Goal: Navigation & Orientation: Find specific page/section

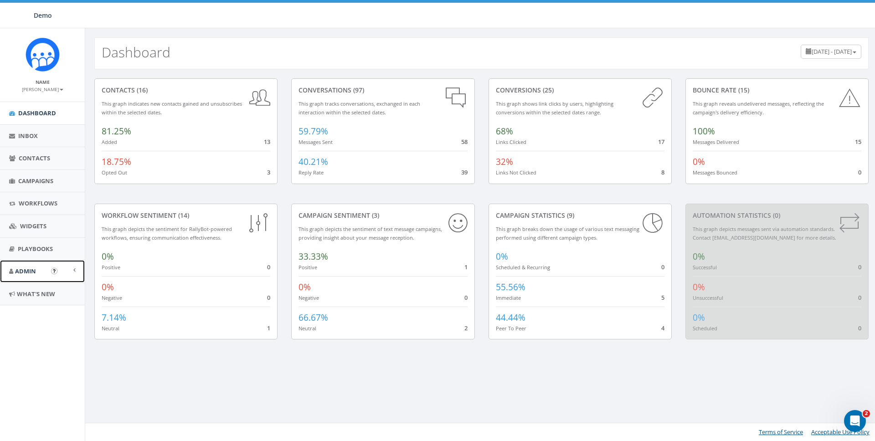
click at [27, 271] on span "Admin" at bounding box center [25, 271] width 21 height 8
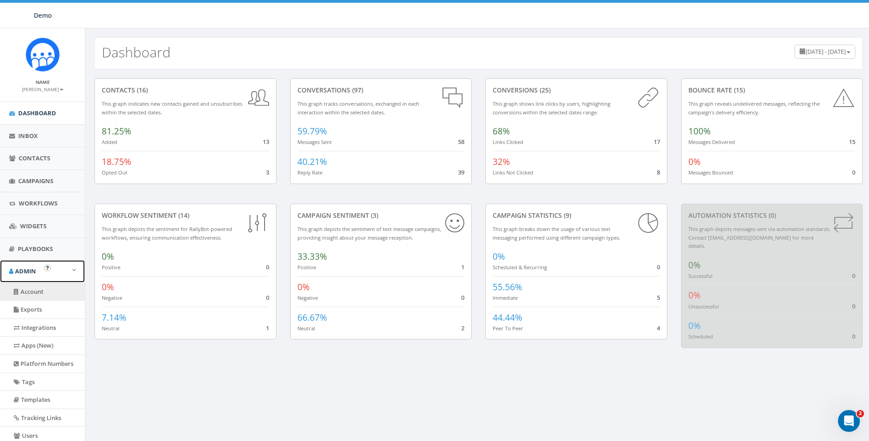
scroll to position [71, 0]
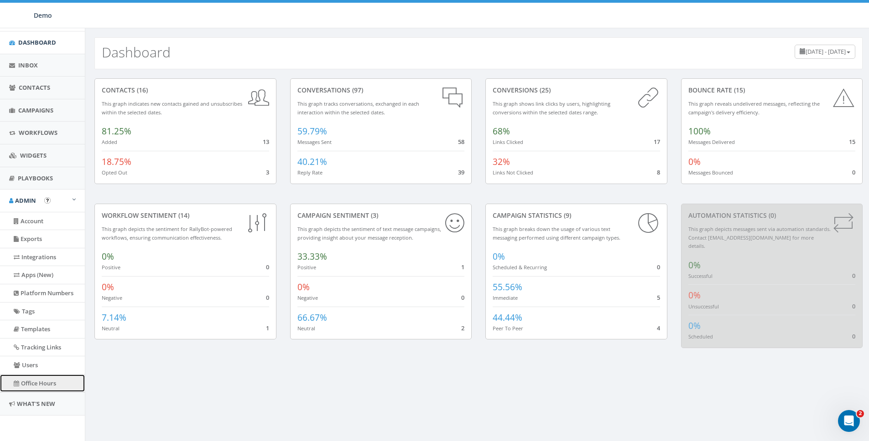
click at [34, 388] on link "Office Hours" at bounding box center [42, 384] width 85 height 18
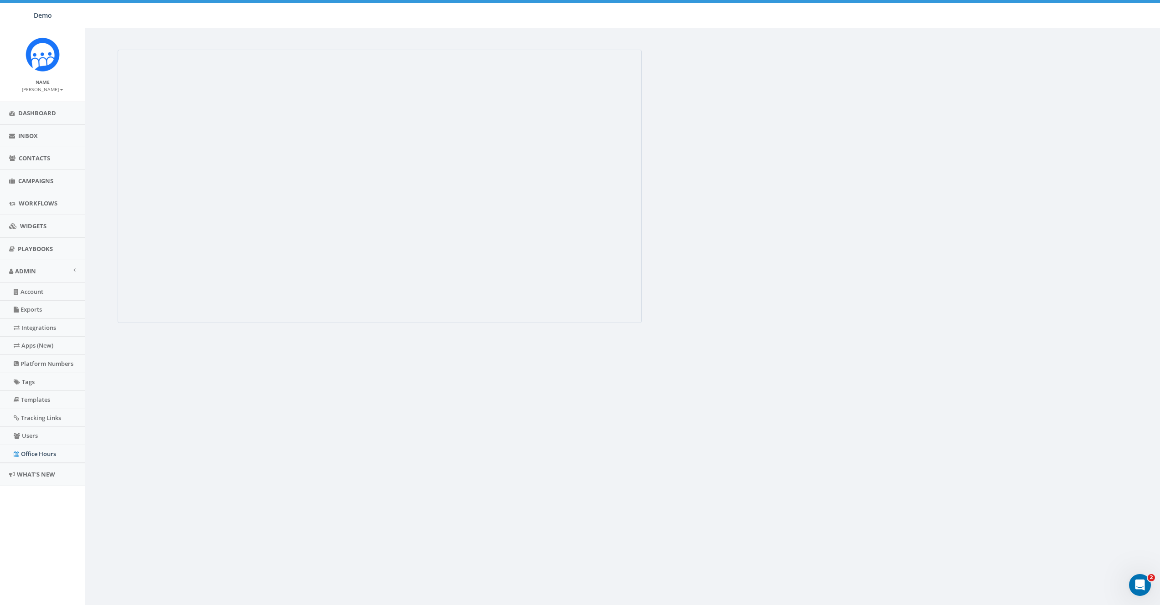
click at [321, 402] on div "Terms of Service Acceptable Use Policy" at bounding box center [624, 330] width 1078 height 605
click at [40, 90] on small "[PERSON_NAME]" at bounding box center [42, 89] width 41 height 6
click at [43, 115] on link "Sign Out" at bounding box center [46, 114] width 72 height 11
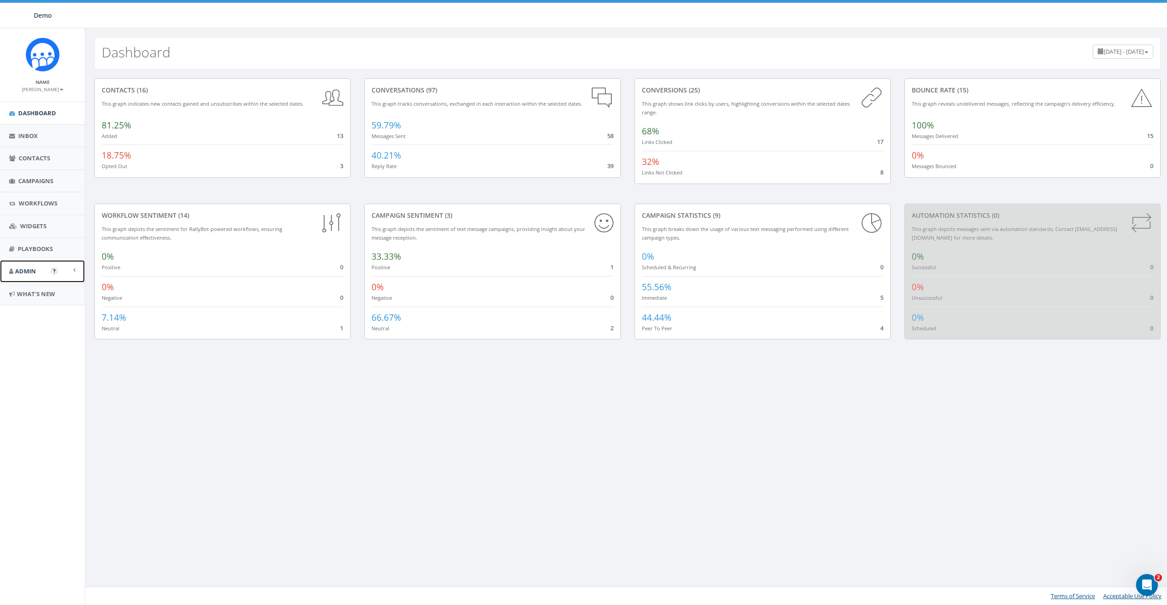
click at [30, 270] on span "Admin" at bounding box center [25, 271] width 21 height 8
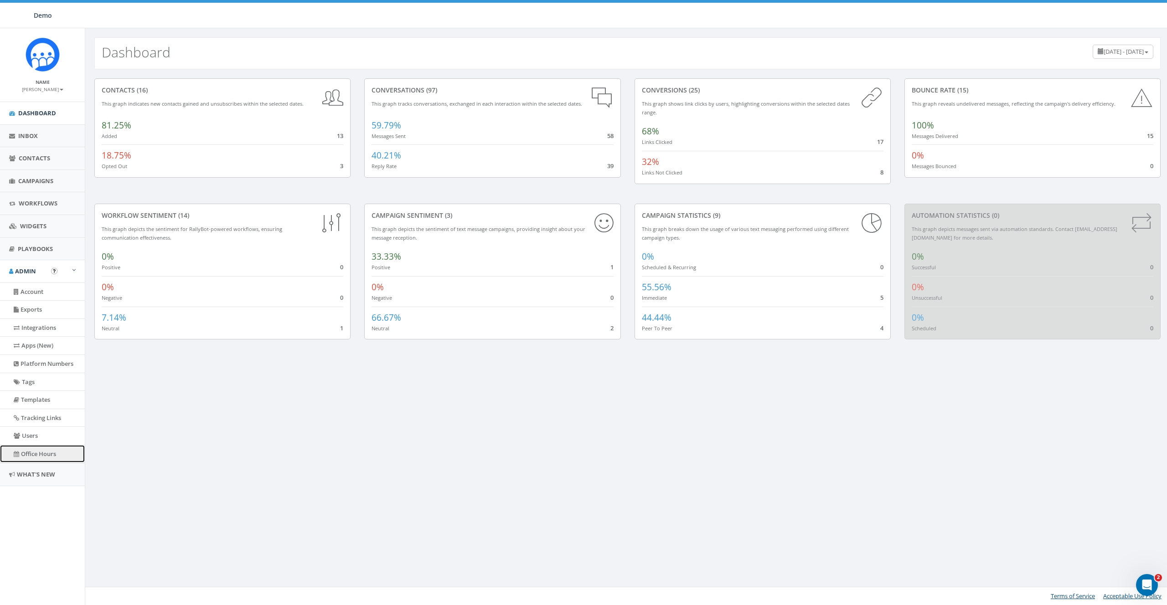
click at [37, 449] on link "Office Hours" at bounding box center [42, 454] width 85 height 18
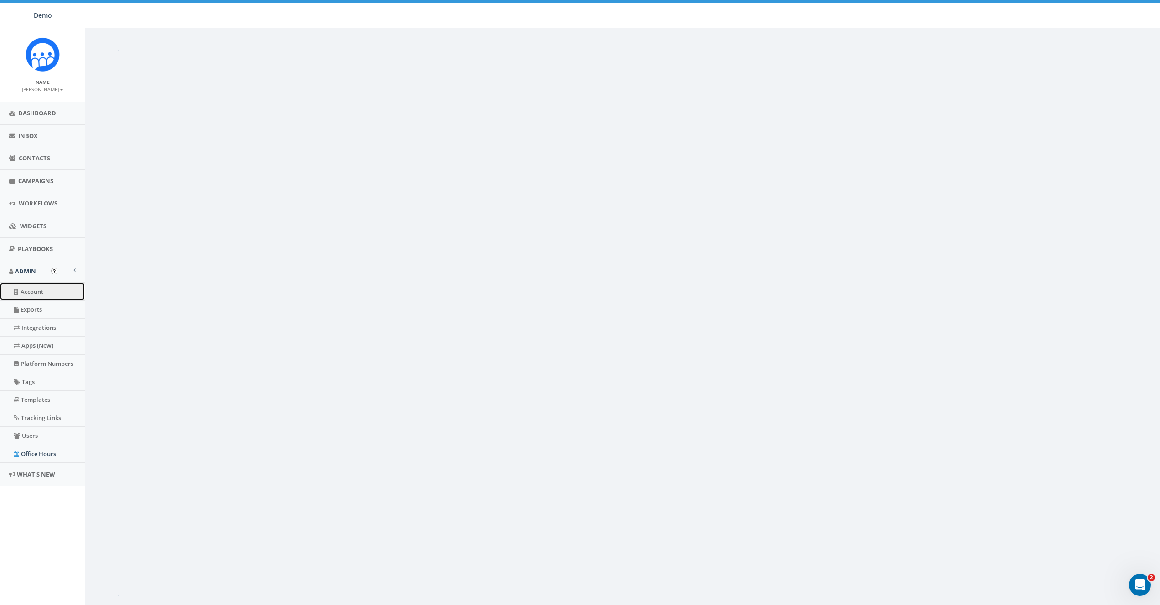
click at [27, 287] on link "Account" at bounding box center [42, 292] width 85 height 18
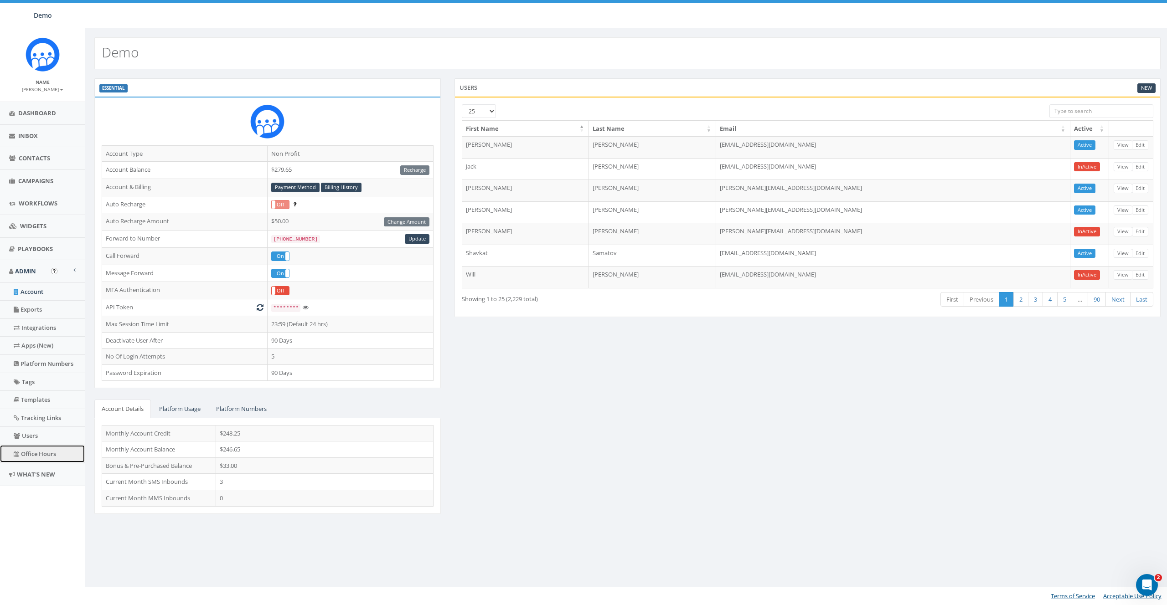
click at [31, 459] on link "Office Hours" at bounding box center [42, 454] width 85 height 18
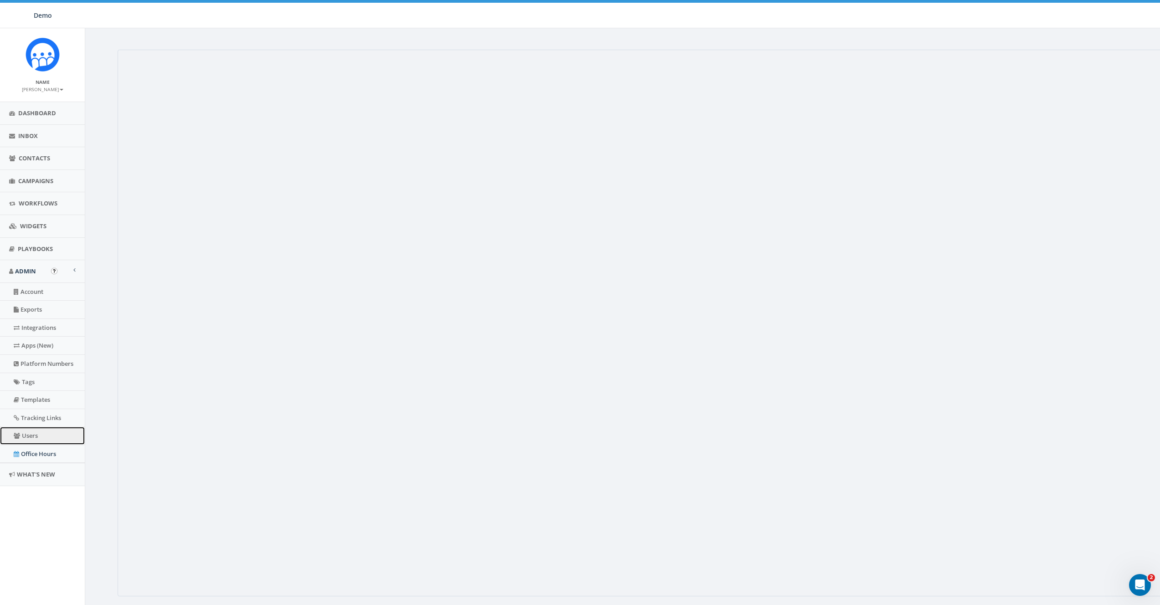
click at [36, 440] on link "Users" at bounding box center [42, 436] width 85 height 18
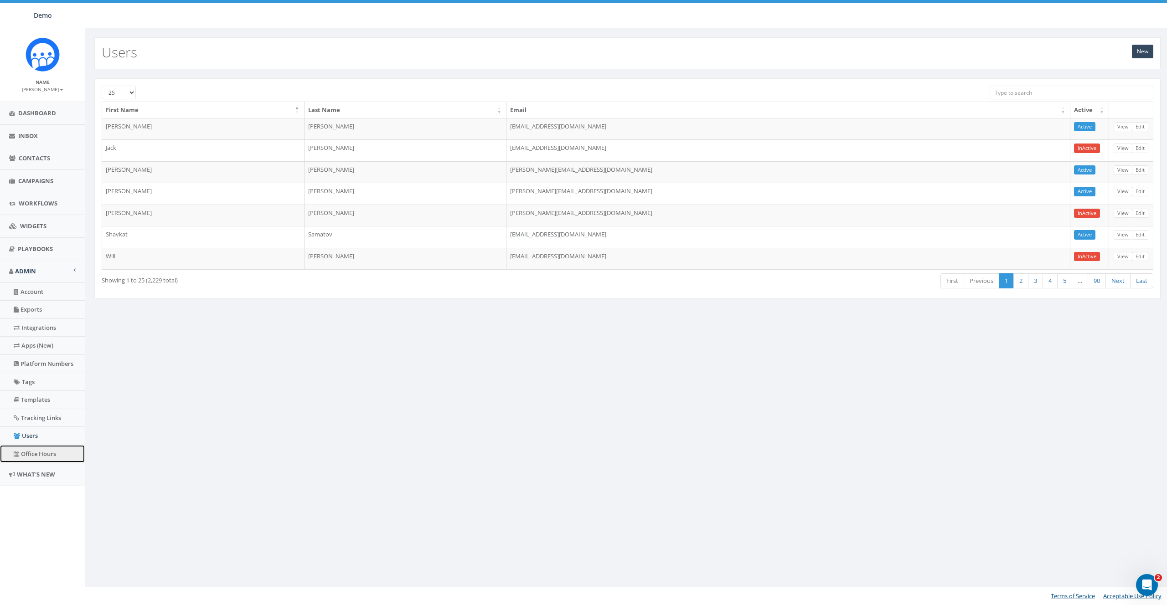
click at [34, 450] on link "Office Hours" at bounding box center [42, 454] width 85 height 18
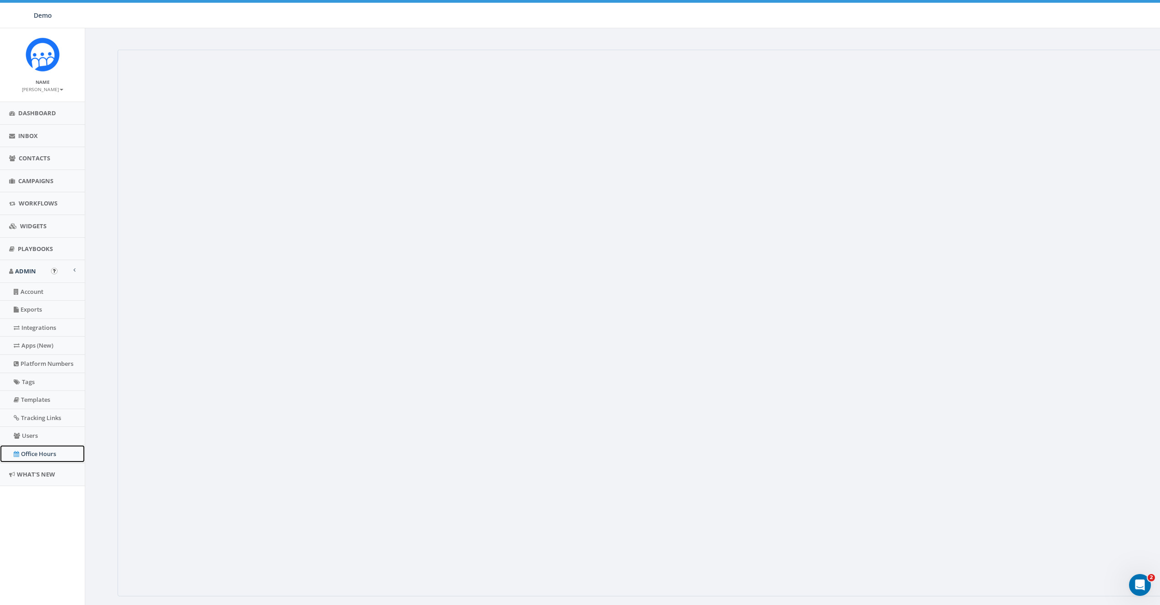
click at [45, 453] on link "Office Hours" at bounding box center [42, 454] width 85 height 18
click at [36, 437] on link "Users" at bounding box center [42, 436] width 85 height 18
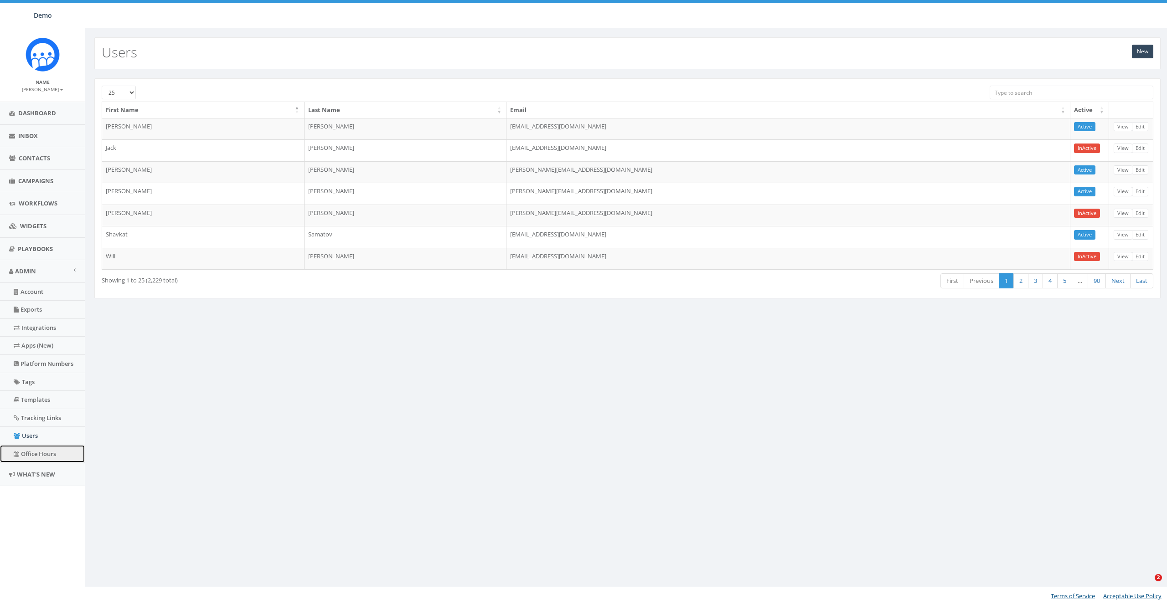
click at [35, 454] on link "Office Hours" at bounding box center [42, 454] width 85 height 18
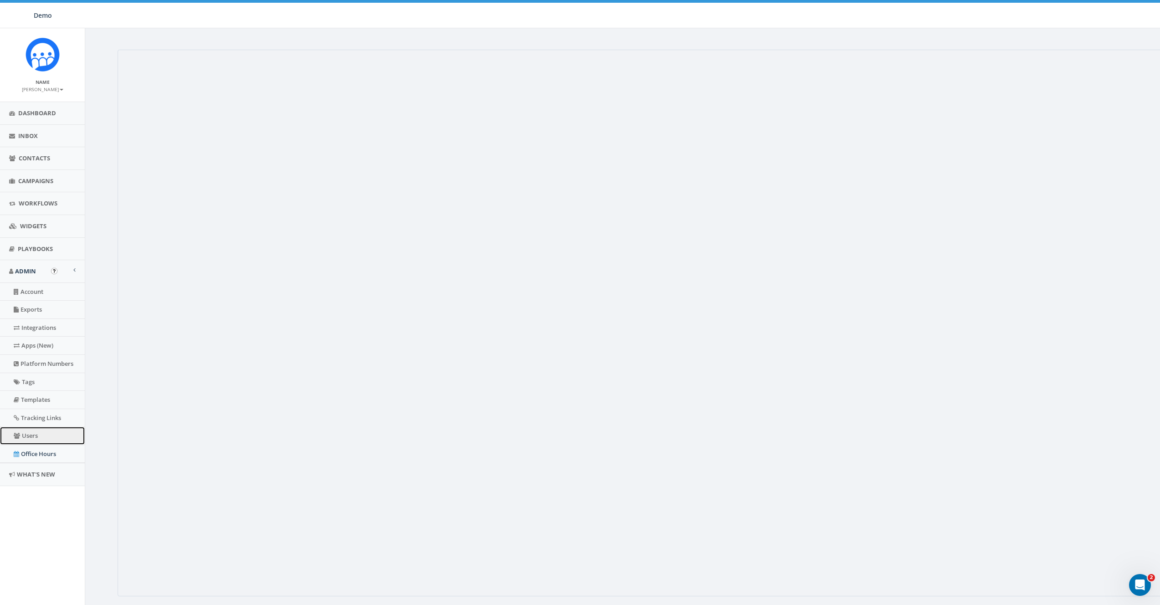
click at [31, 435] on link "Users" at bounding box center [42, 436] width 85 height 18
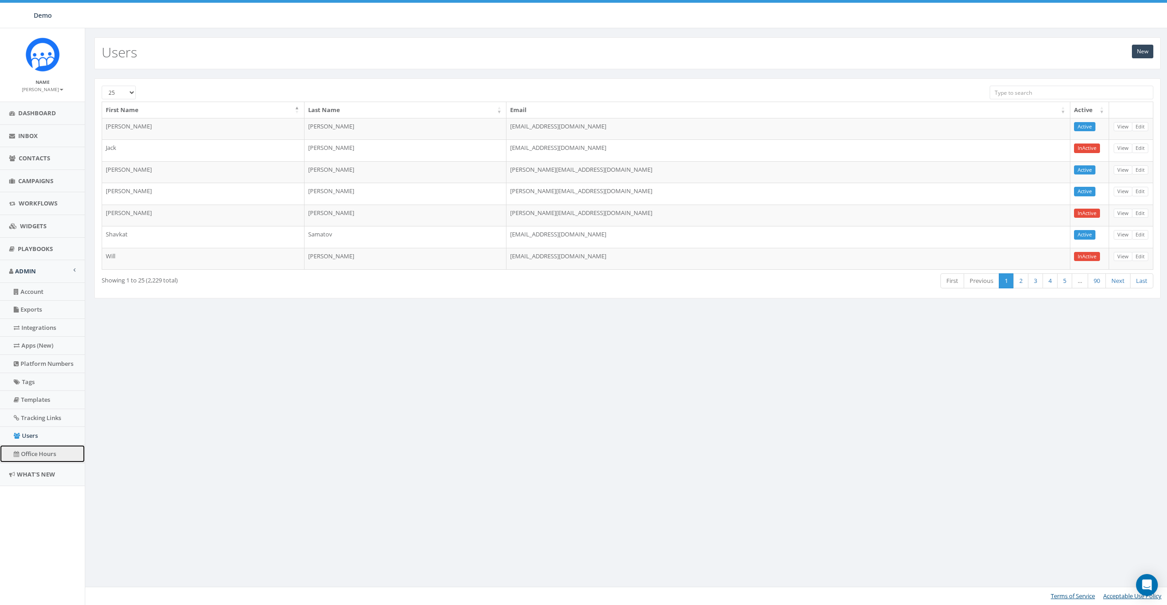
click at [38, 457] on link "Office Hours" at bounding box center [42, 454] width 85 height 18
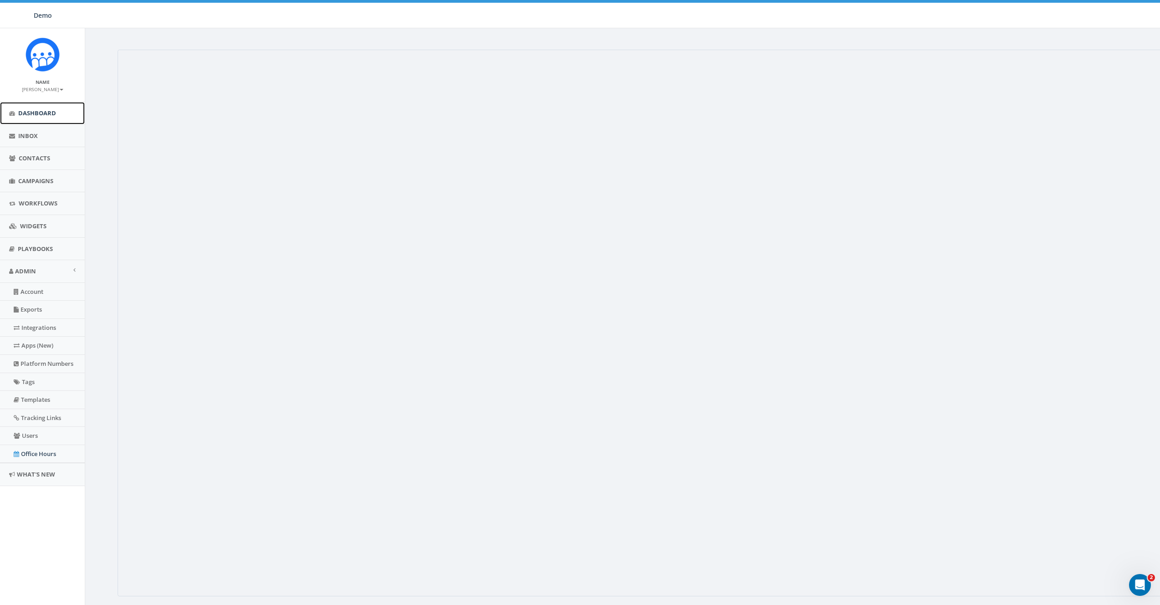
click at [32, 104] on link "Dashboard" at bounding box center [42, 113] width 85 height 22
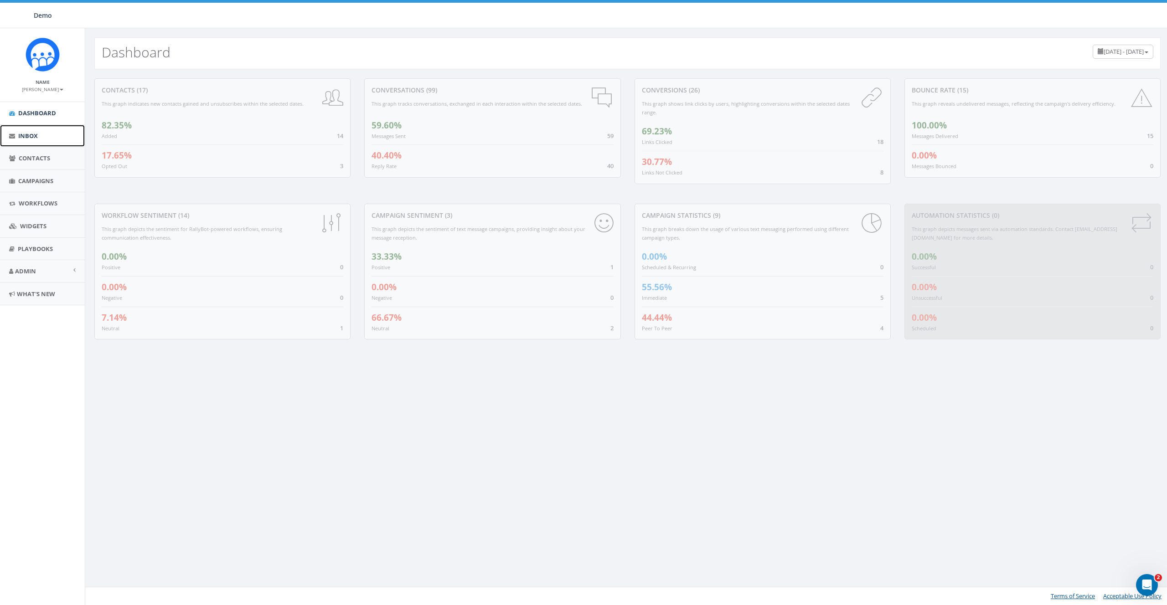
click at [26, 128] on link "Inbox" at bounding box center [42, 136] width 85 height 22
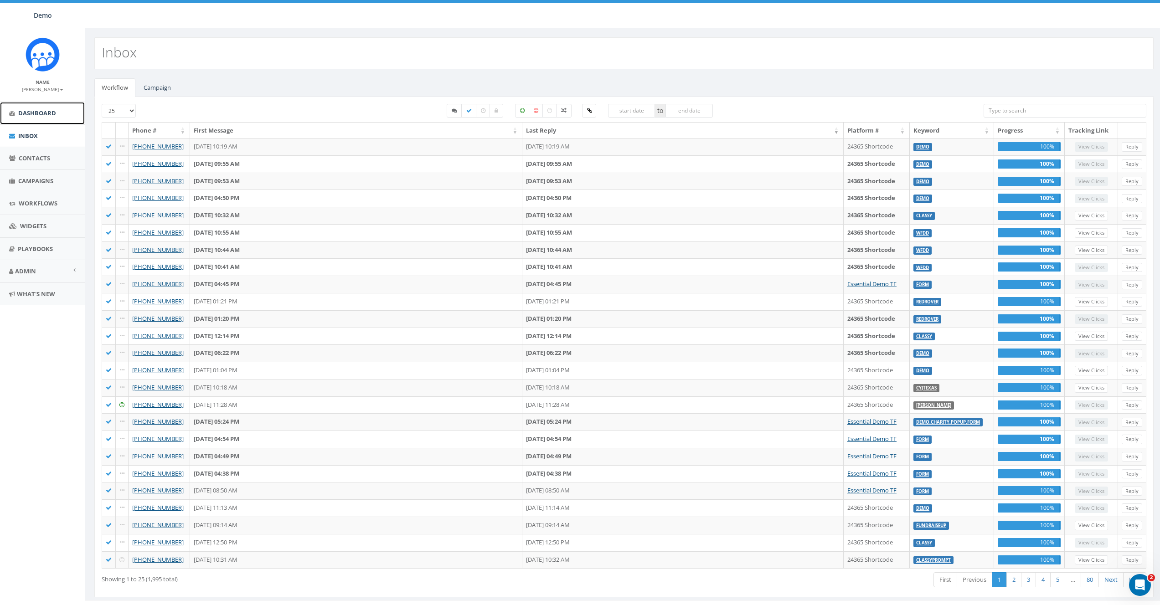
click at [34, 111] on span "Dashboard" at bounding box center [37, 113] width 38 height 8
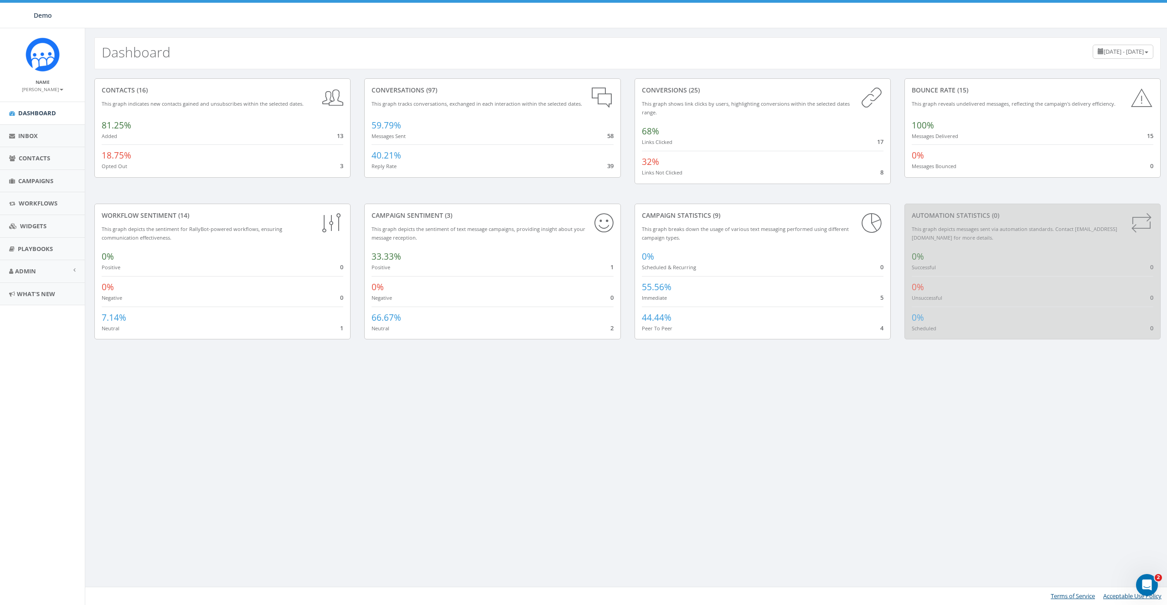
click at [576, 474] on div "Dashboard [DATE] - [DATE] contacts (16) This graph indicates new contacts gaine…" at bounding box center [627, 316] width 1085 height 577
